Goal: Navigation & Orientation: Find specific page/section

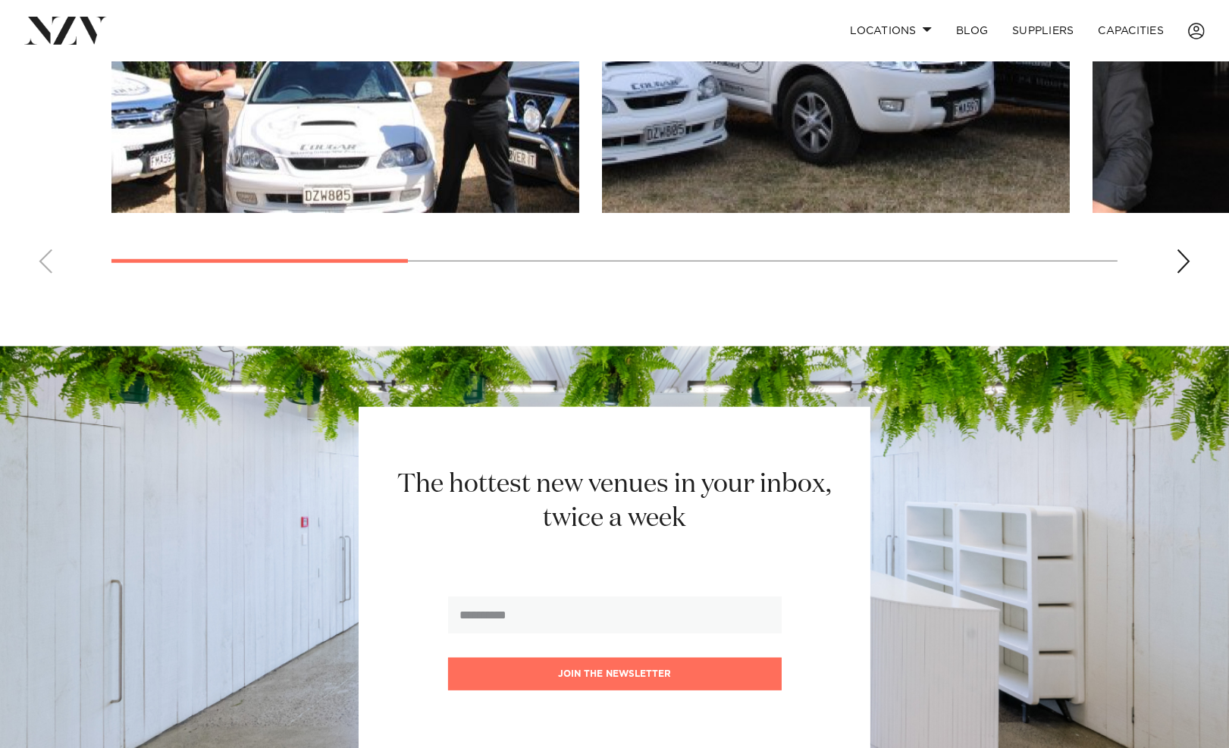
scroll to position [1668, 0]
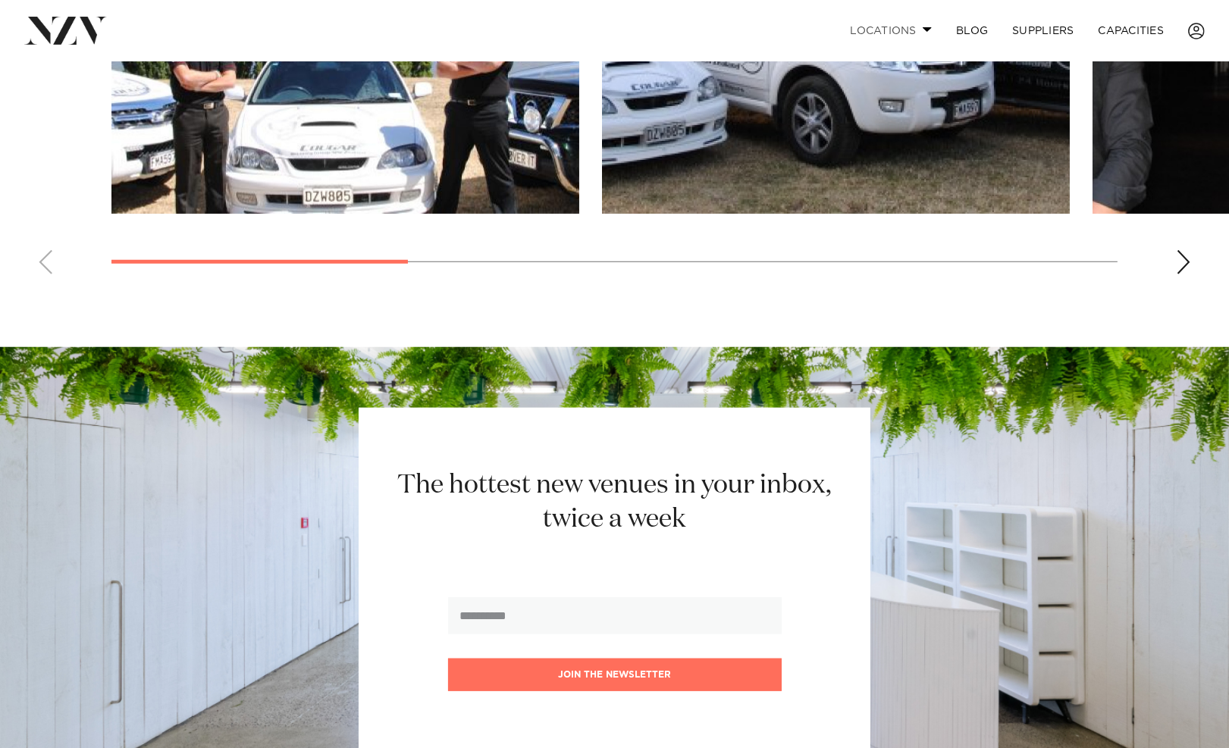
click at [920, 35] on link "Locations" at bounding box center [891, 30] width 106 height 33
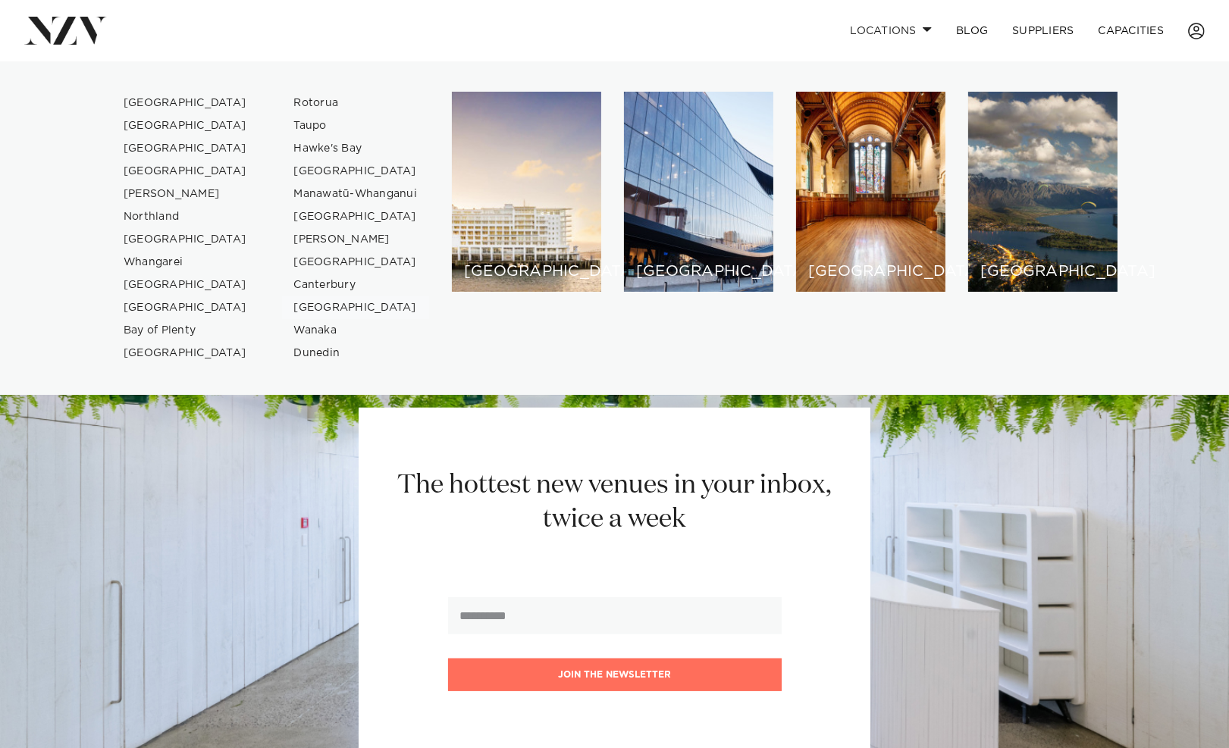
click at [306, 302] on link "[GEOGRAPHIC_DATA]" at bounding box center [356, 307] width 148 height 23
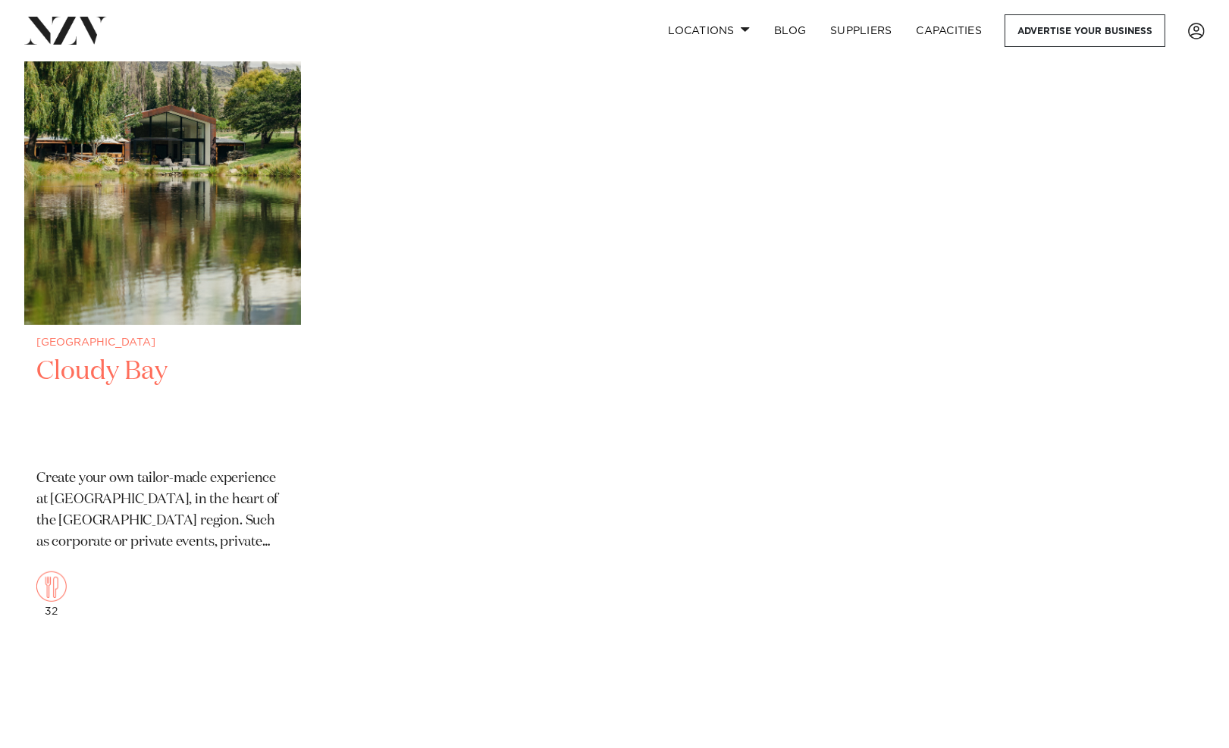
scroll to position [1365, 0]
click at [208, 282] on img at bounding box center [162, 139] width 277 height 371
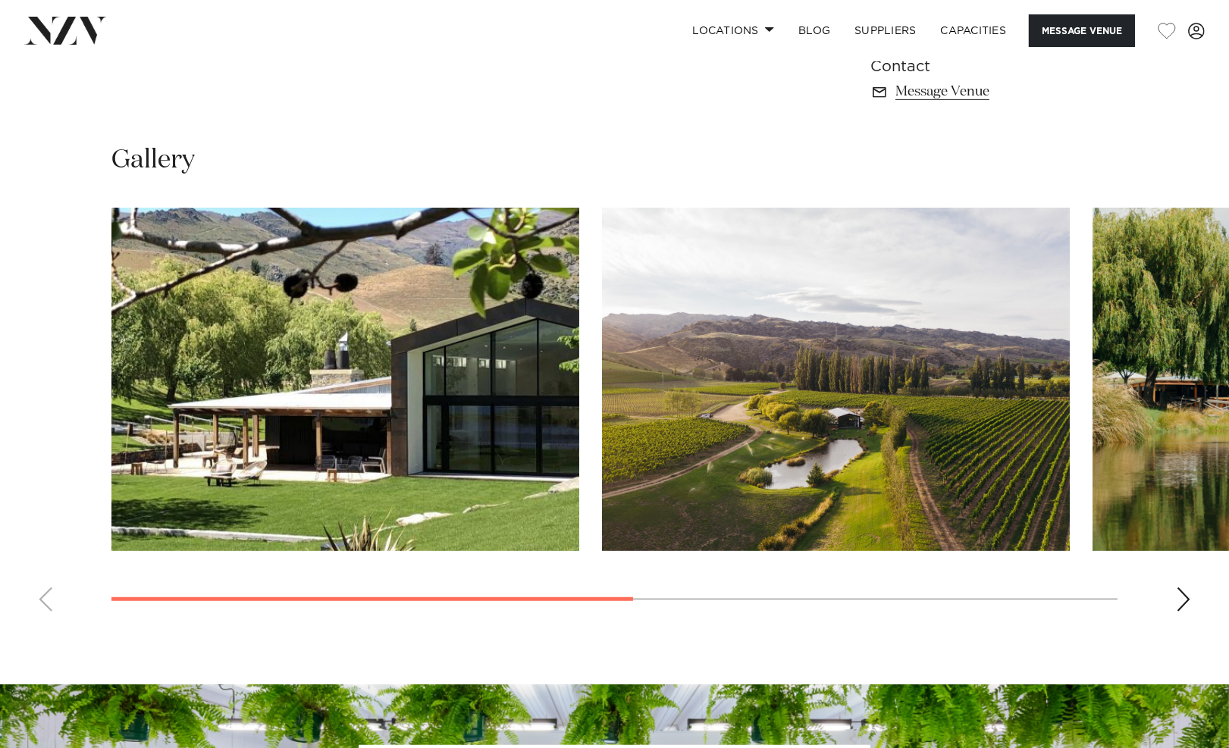
scroll to position [1061, 0]
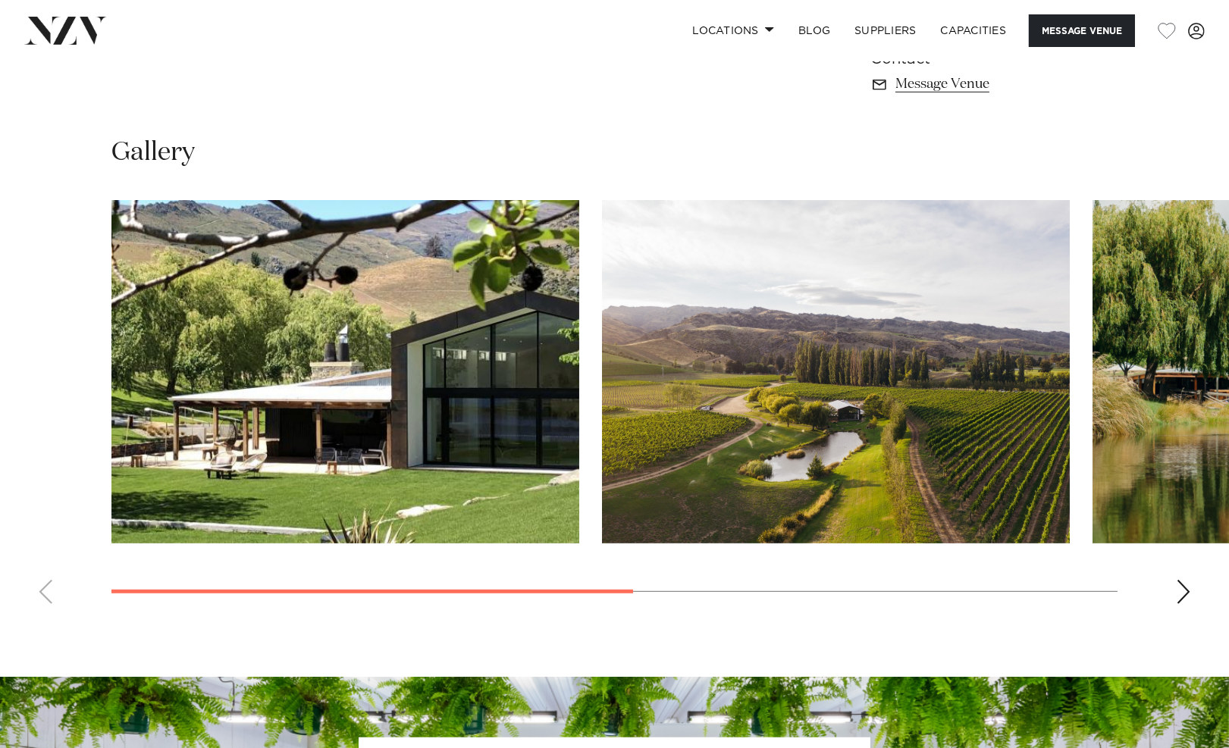
click at [1178, 580] on div "Next slide" at bounding box center [1183, 592] width 15 height 24
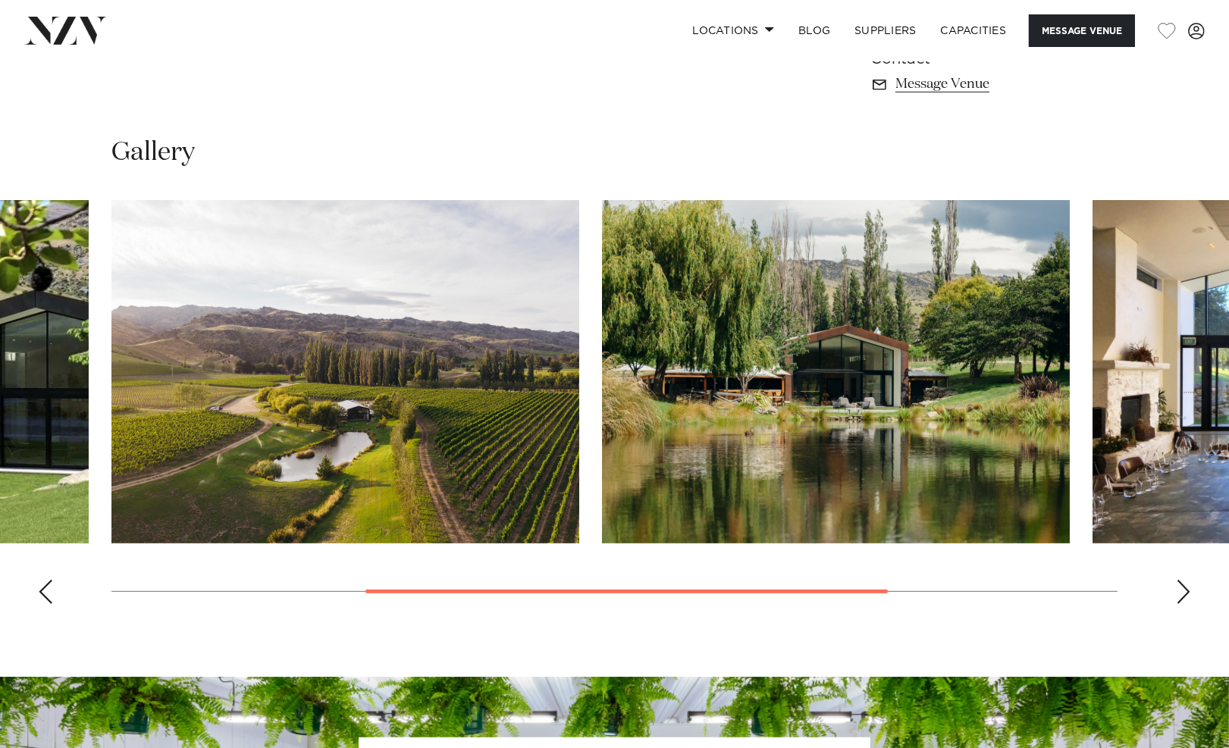
click at [1178, 580] on div "Next slide" at bounding box center [1183, 592] width 15 height 24
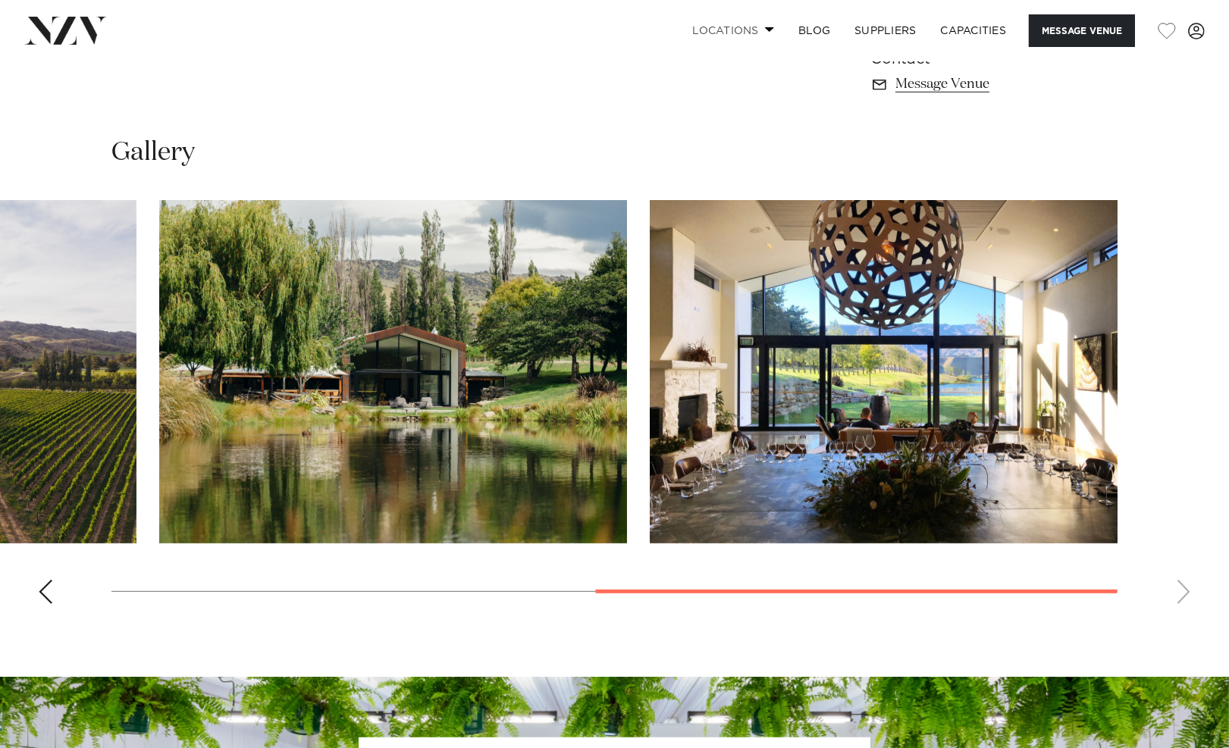
click at [741, 22] on link "Locations" at bounding box center [733, 30] width 106 height 33
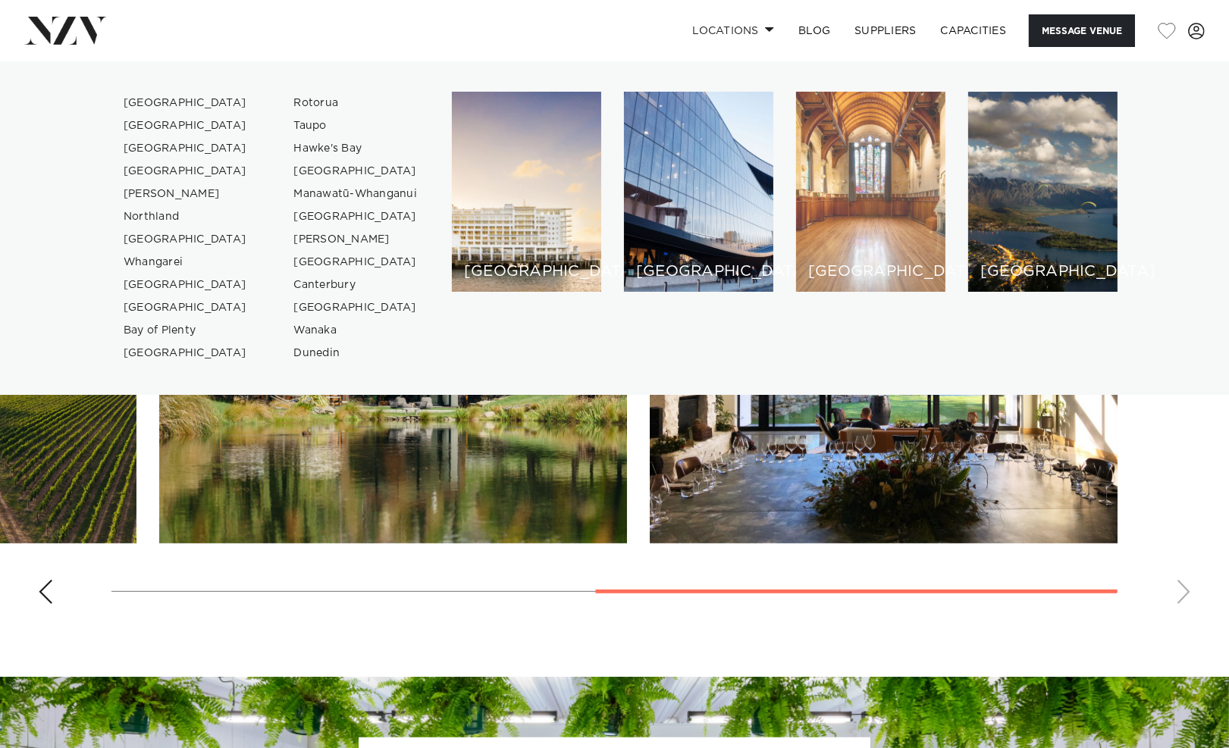
click at [810, 156] on div "[GEOGRAPHIC_DATA]" at bounding box center [870, 192] width 149 height 200
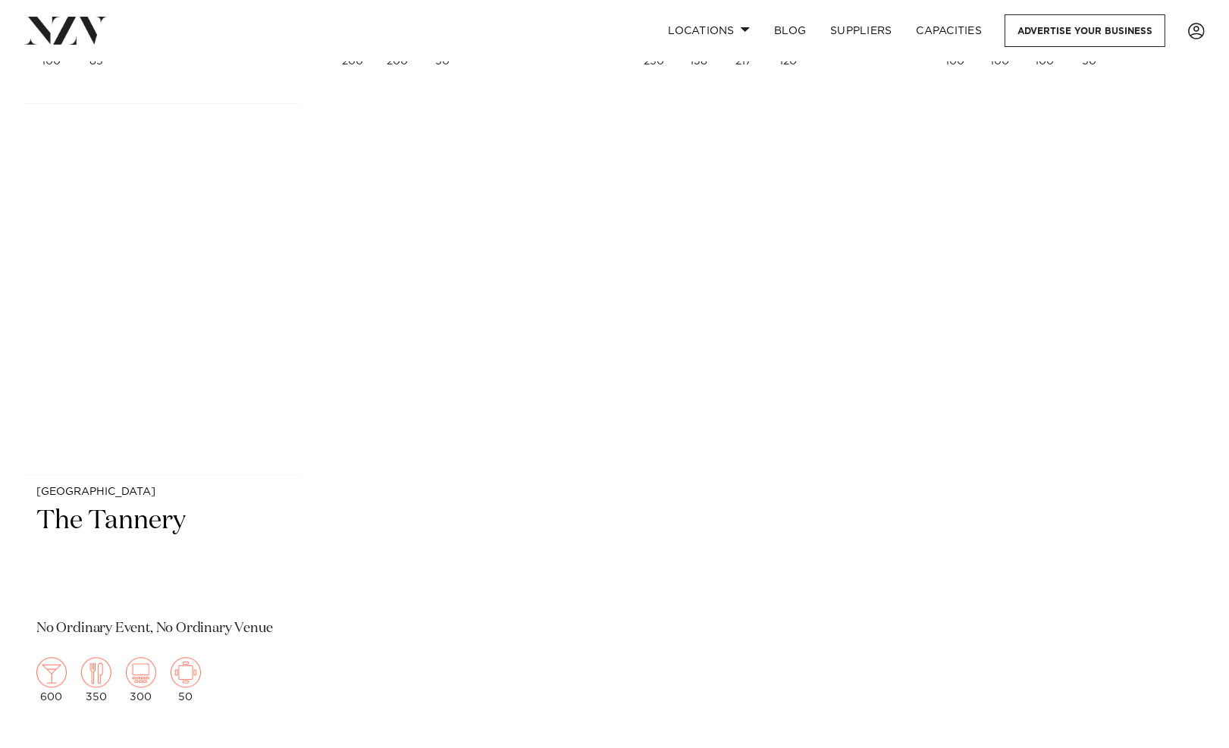
scroll to position [4776, 0]
